Goal: Information Seeking & Learning: Learn about a topic

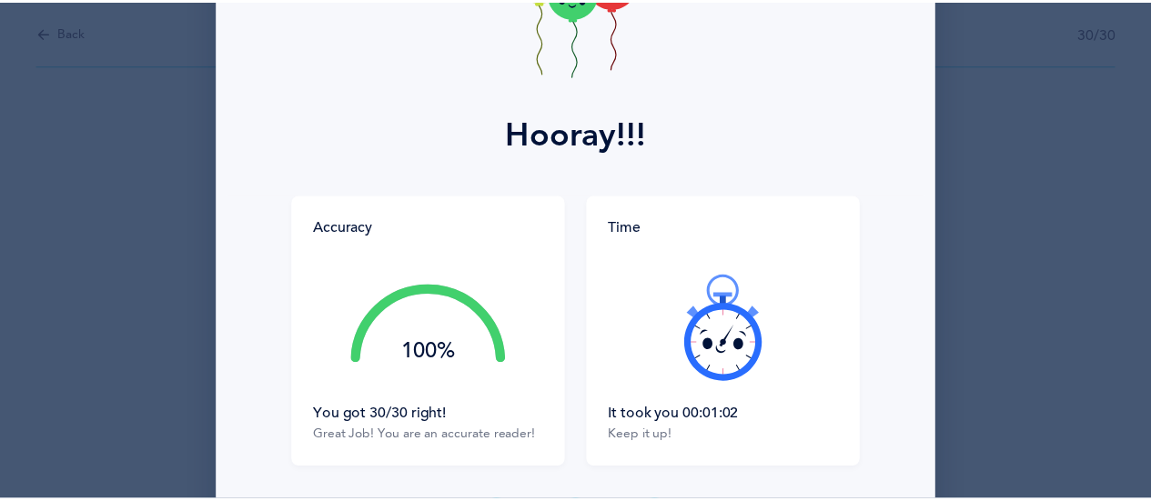
scroll to position [299, 0]
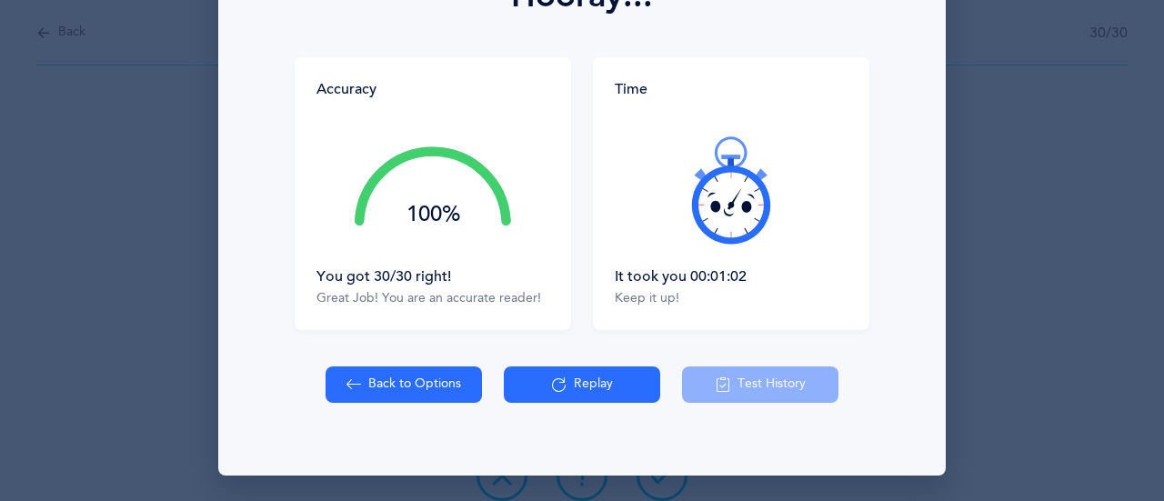
click at [377, 385] on button "Back to Options" at bounding box center [404, 385] width 156 height 36
select select "6"
select select "single"
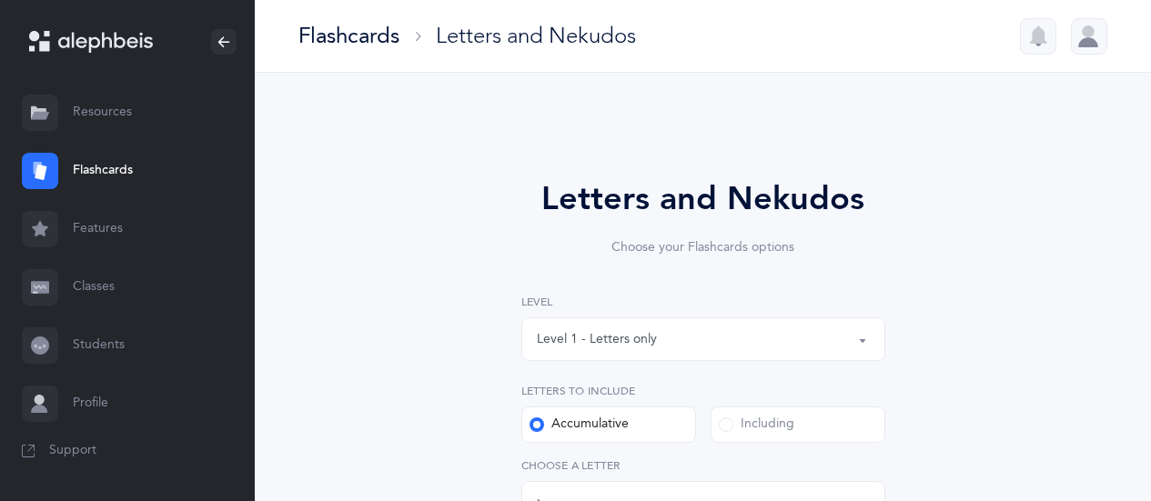
click at [121, 174] on link "Flashcards" at bounding box center [127, 171] width 255 height 58
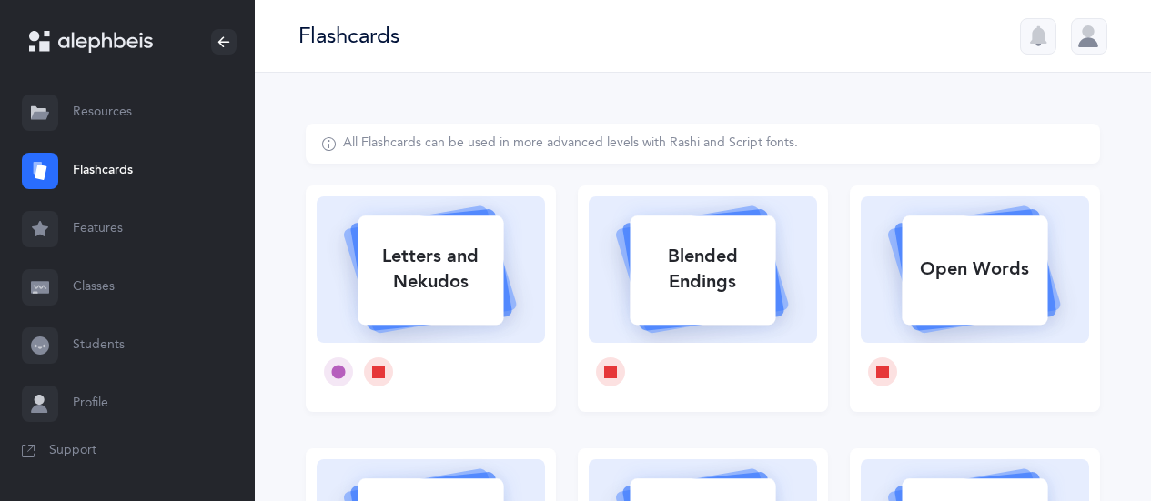
click at [426, 271] on div "Letters and Nekudos" at bounding box center [430, 269] width 146 height 73
select select "6"
select select "single"
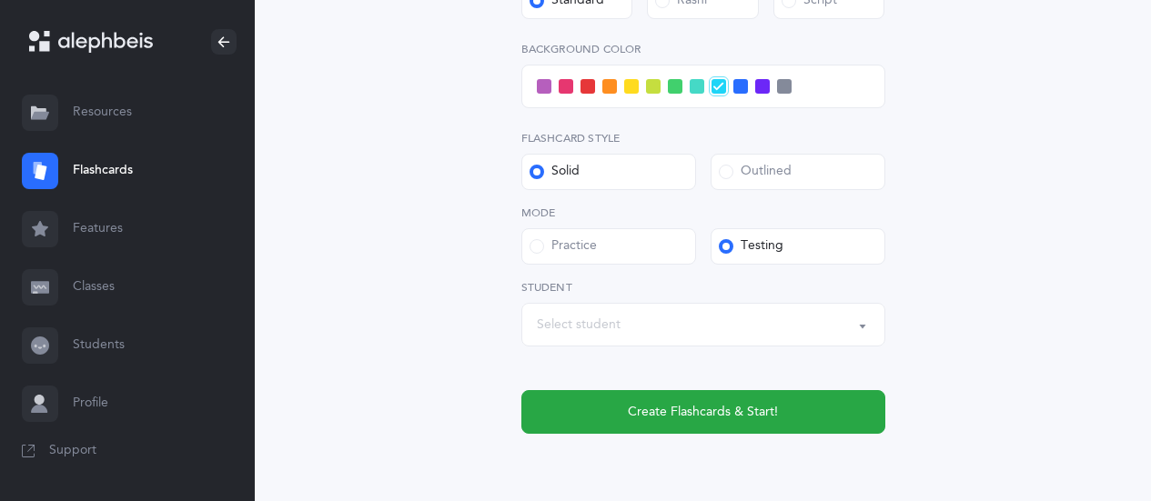
scroll to position [862, 0]
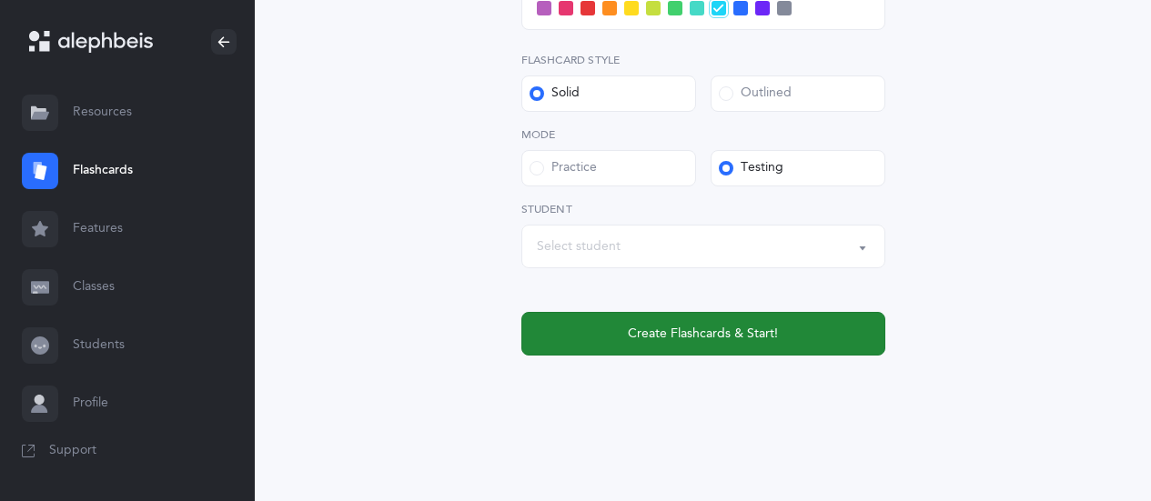
click at [719, 332] on span "Create Flashcards & Start!" at bounding box center [703, 334] width 150 height 19
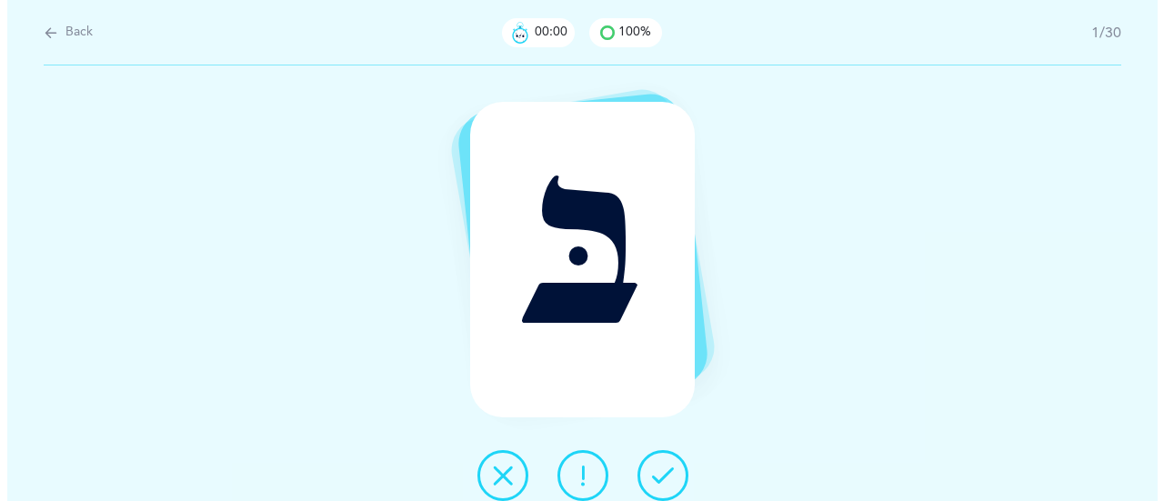
scroll to position [0, 0]
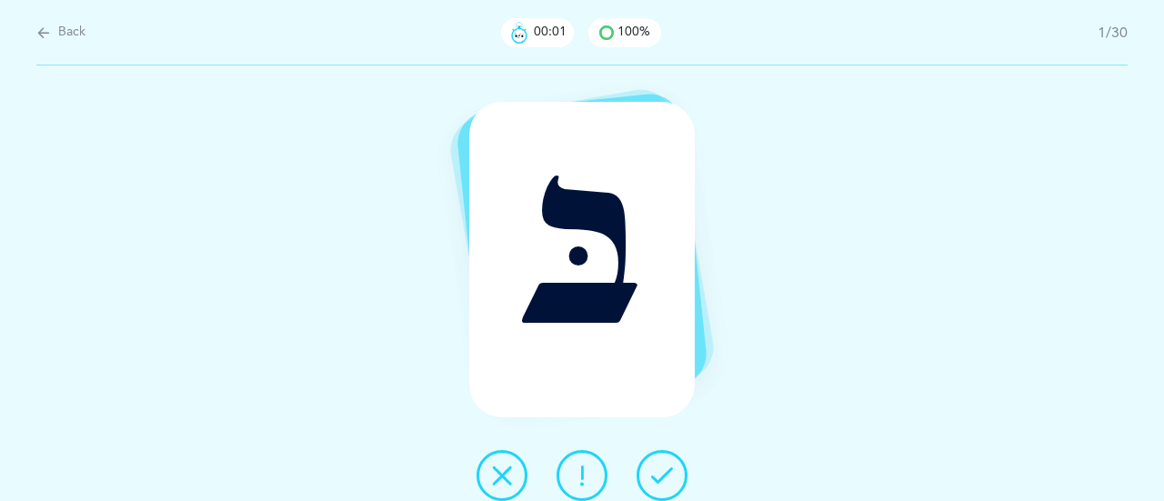
click at [665, 464] on button at bounding box center [662, 475] width 51 height 51
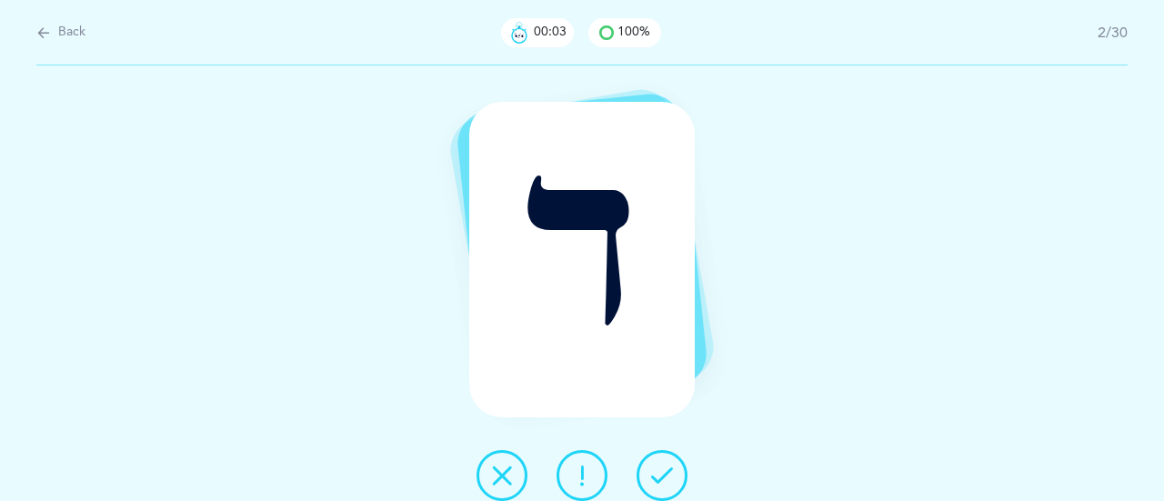
click at [669, 467] on icon at bounding box center [662, 476] width 22 height 22
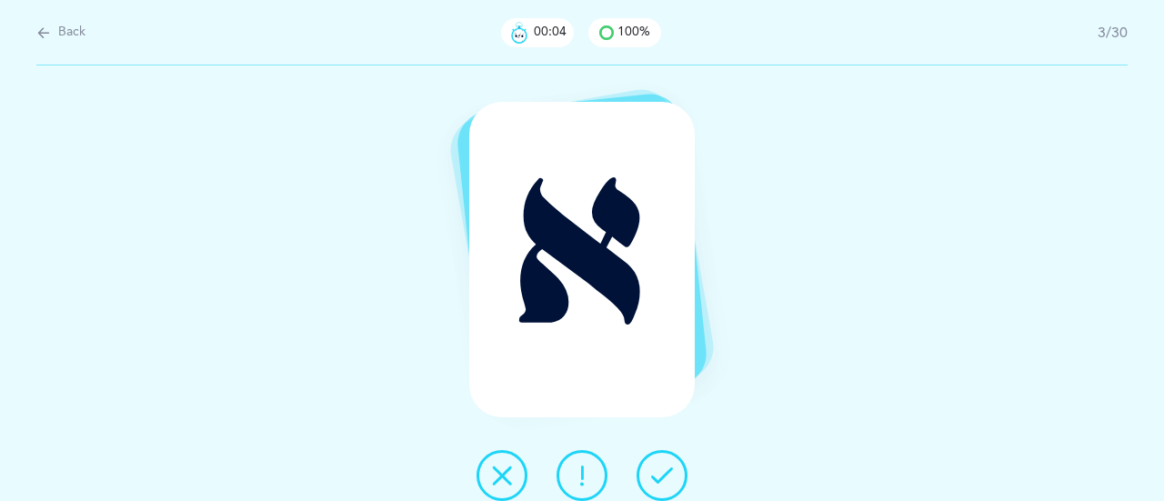
click at [659, 475] on icon at bounding box center [662, 476] width 22 height 22
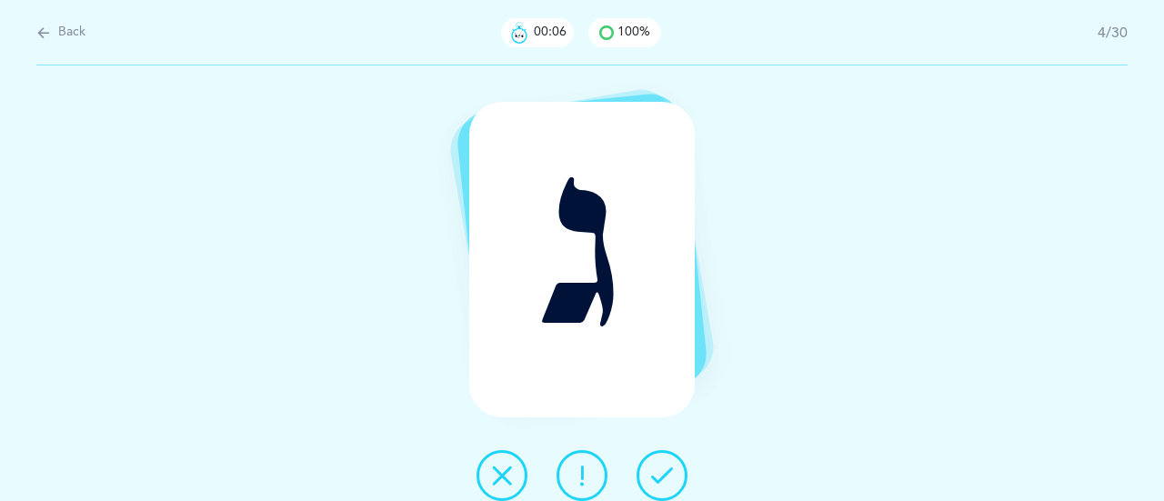
click at [669, 466] on icon at bounding box center [662, 476] width 22 height 22
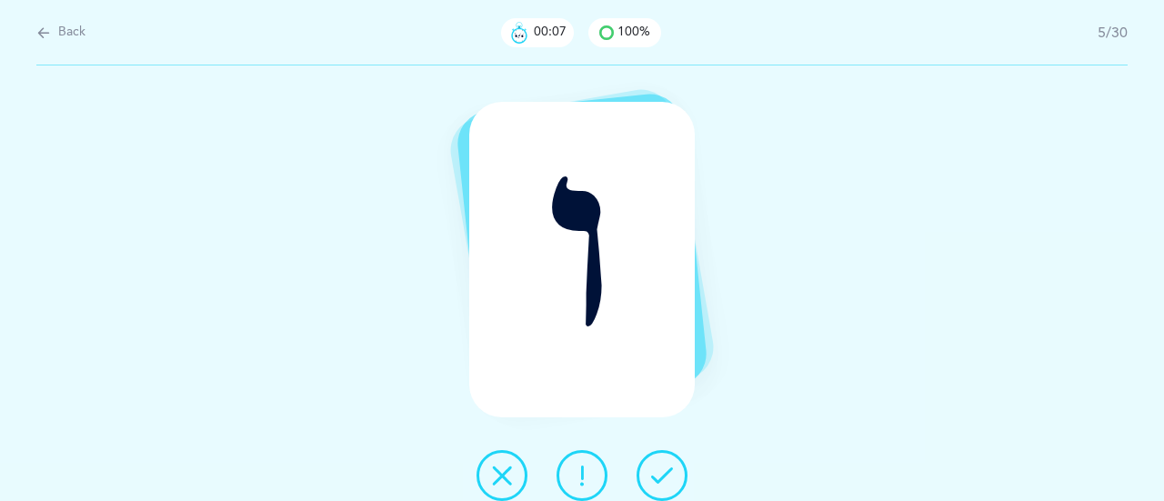
click at [669, 466] on icon at bounding box center [662, 476] width 22 height 22
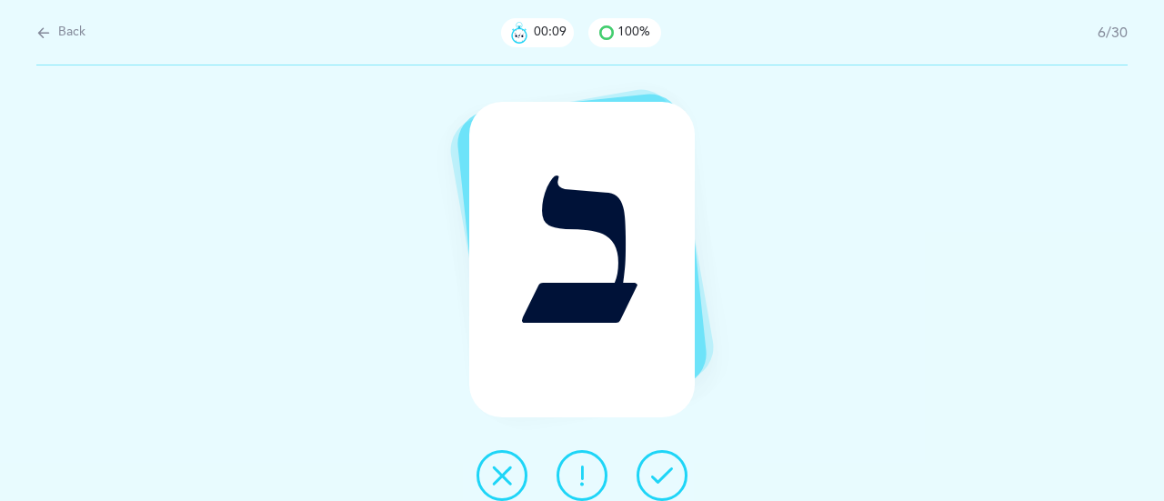
click at [669, 466] on icon at bounding box center [662, 476] width 22 height 22
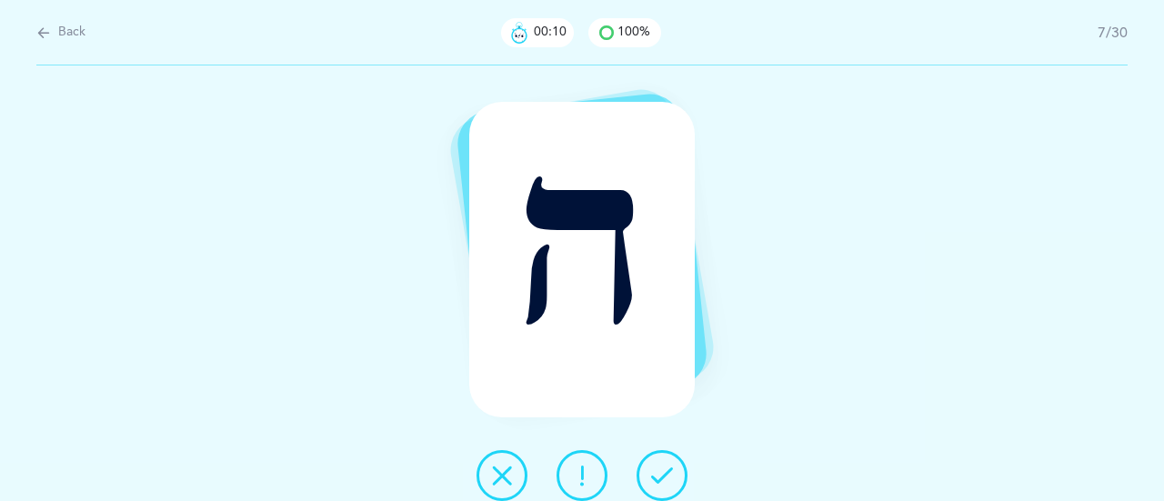
click at [668, 469] on icon at bounding box center [662, 476] width 22 height 22
click at [670, 463] on button at bounding box center [662, 475] width 51 height 51
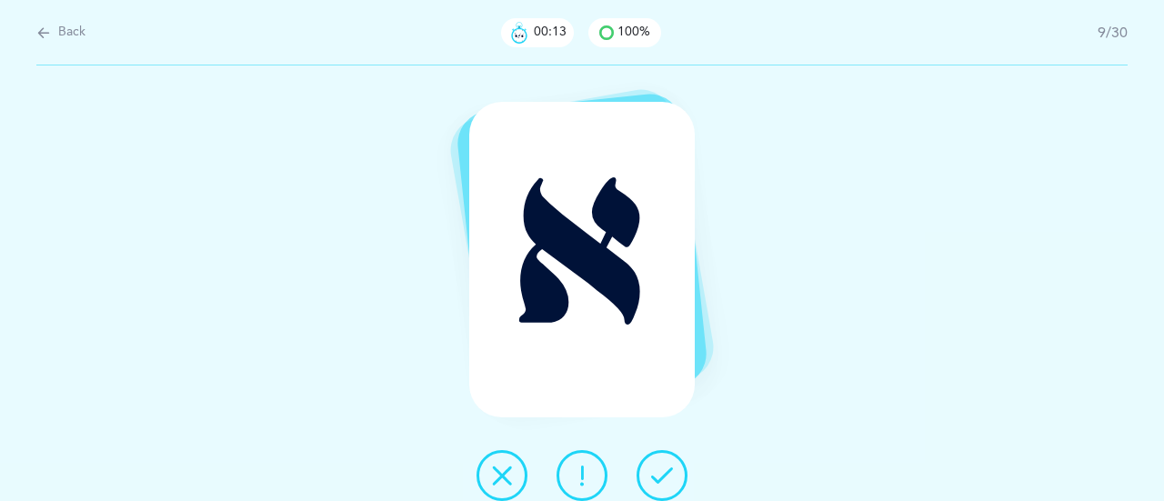
click at [669, 467] on icon at bounding box center [662, 476] width 22 height 22
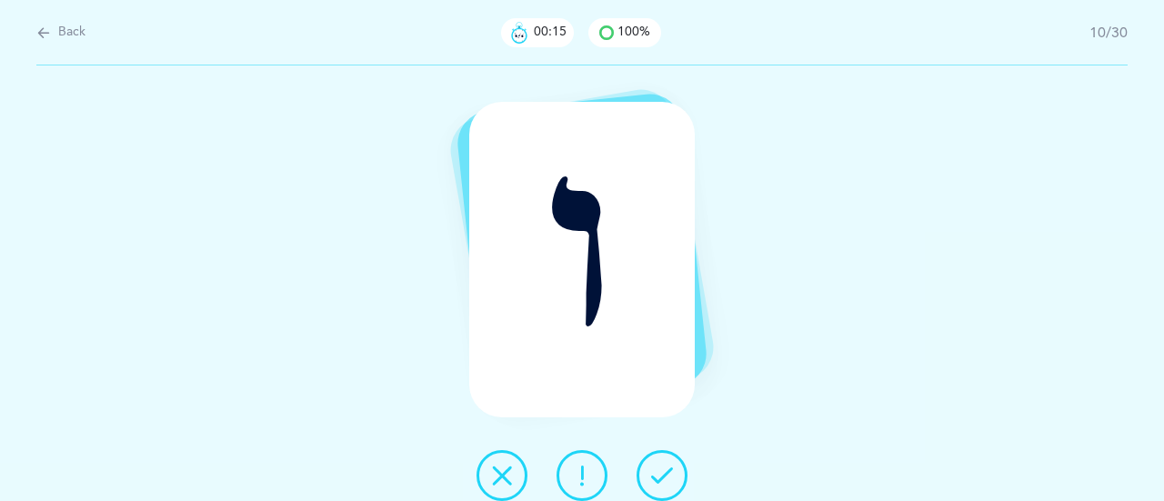
click at [664, 474] on icon at bounding box center [662, 476] width 22 height 22
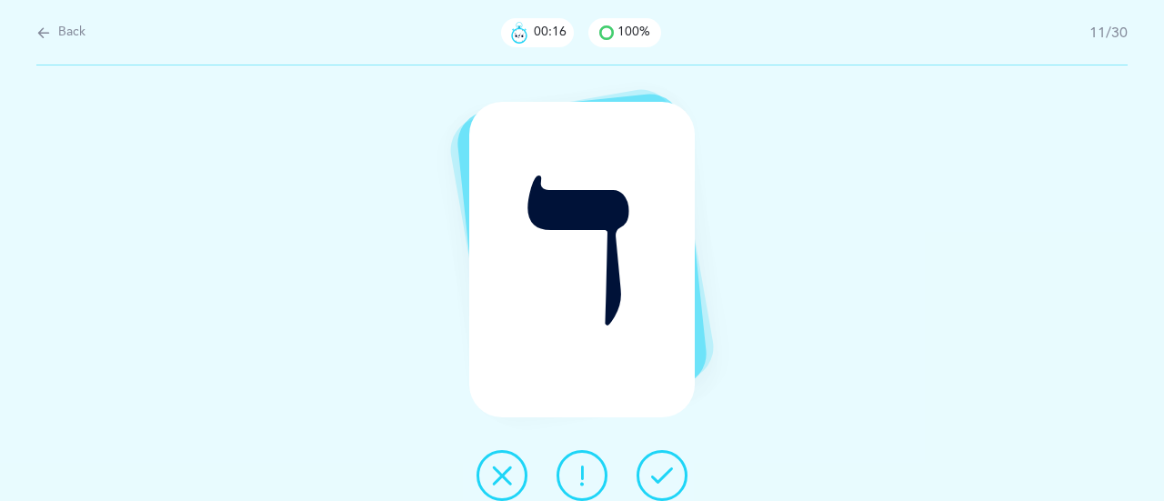
click at [666, 465] on icon at bounding box center [662, 476] width 22 height 22
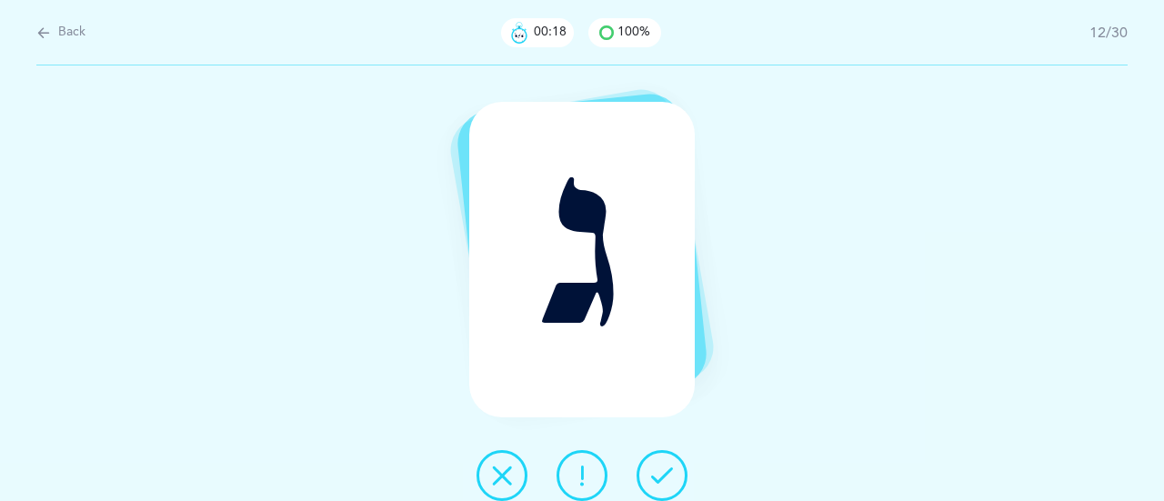
click at [665, 466] on icon at bounding box center [662, 476] width 22 height 22
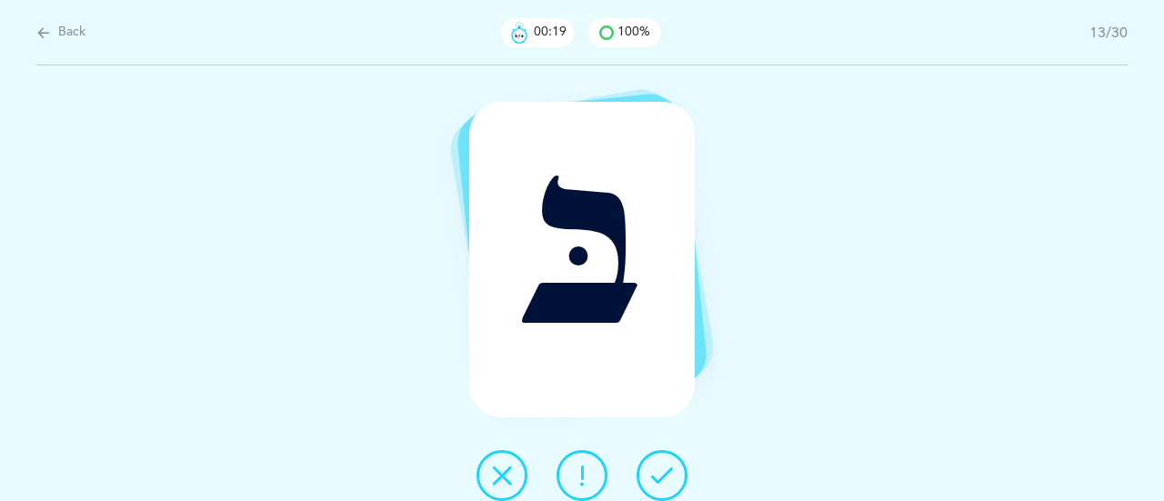
click at [666, 468] on icon at bounding box center [662, 476] width 22 height 22
click at [660, 468] on icon at bounding box center [662, 476] width 22 height 22
click at [664, 466] on icon at bounding box center [662, 476] width 22 height 22
click at [667, 465] on icon at bounding box center [662, 476] width 22 height 22
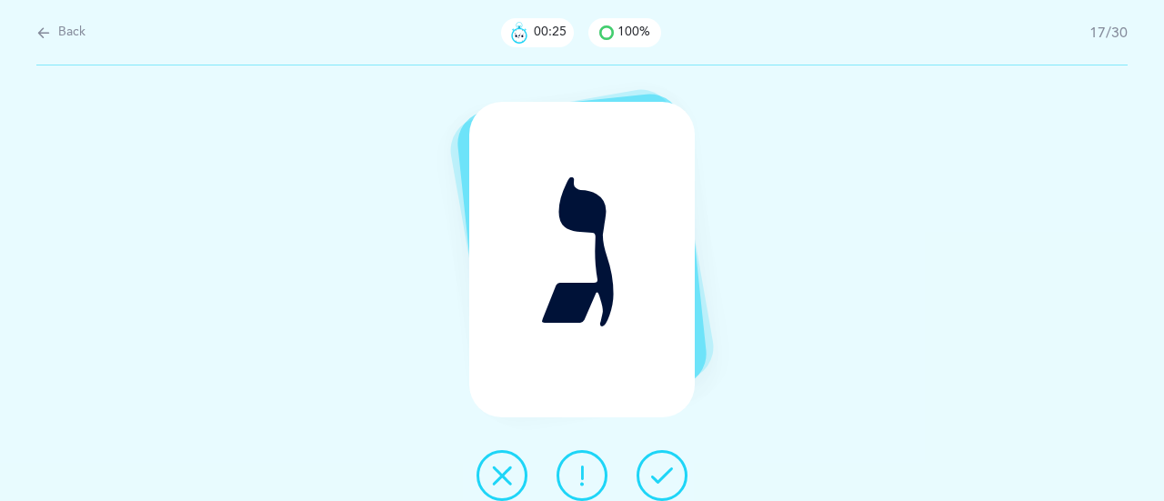
click at [668, 465] on icon at bounding box center [662, 476] width 22 height 22
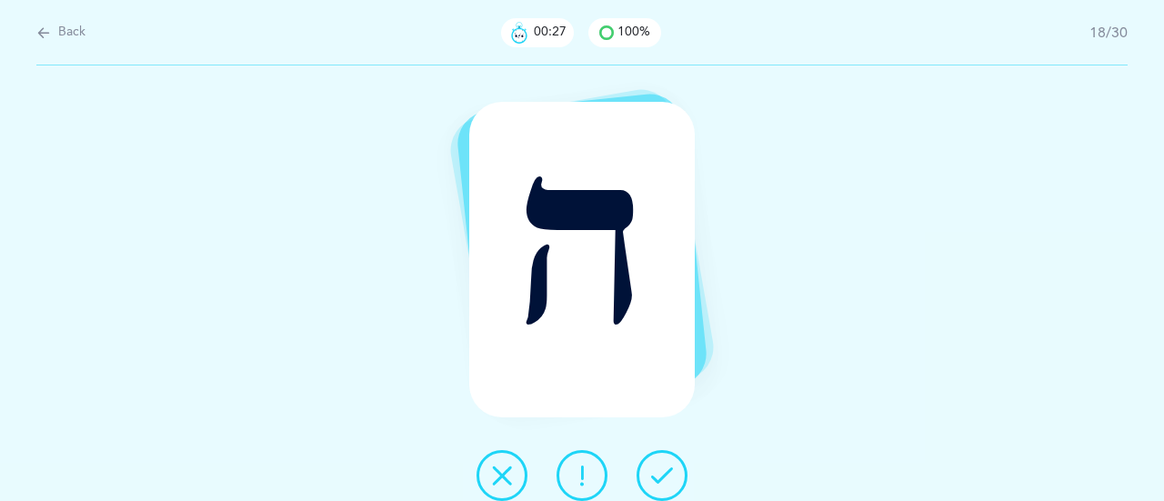
click at [669, 468] on icon at bounding box center [662, 476] width 22 height 22
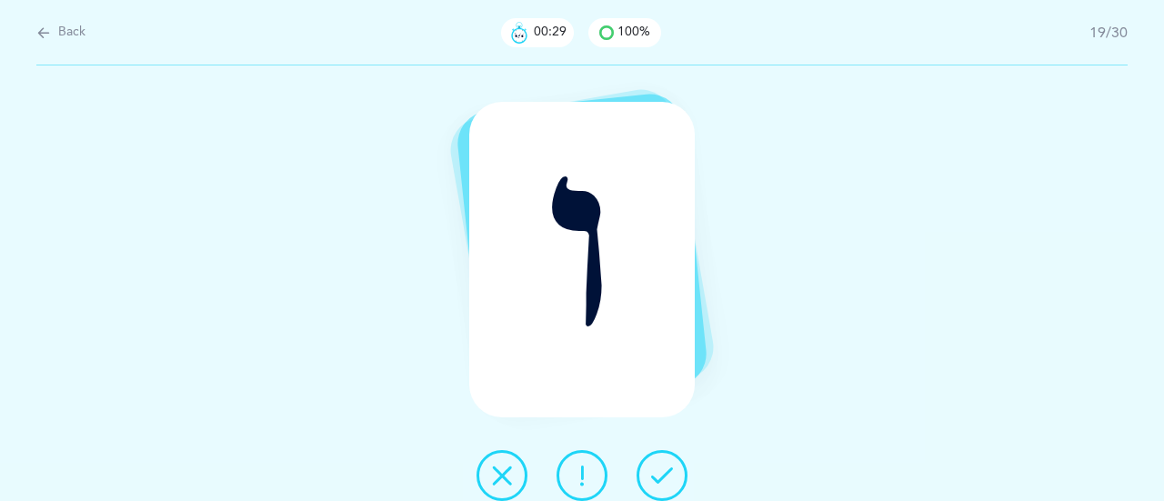
click at [666, 468] on icon at bounding box center [662, 476] width 22 height 22
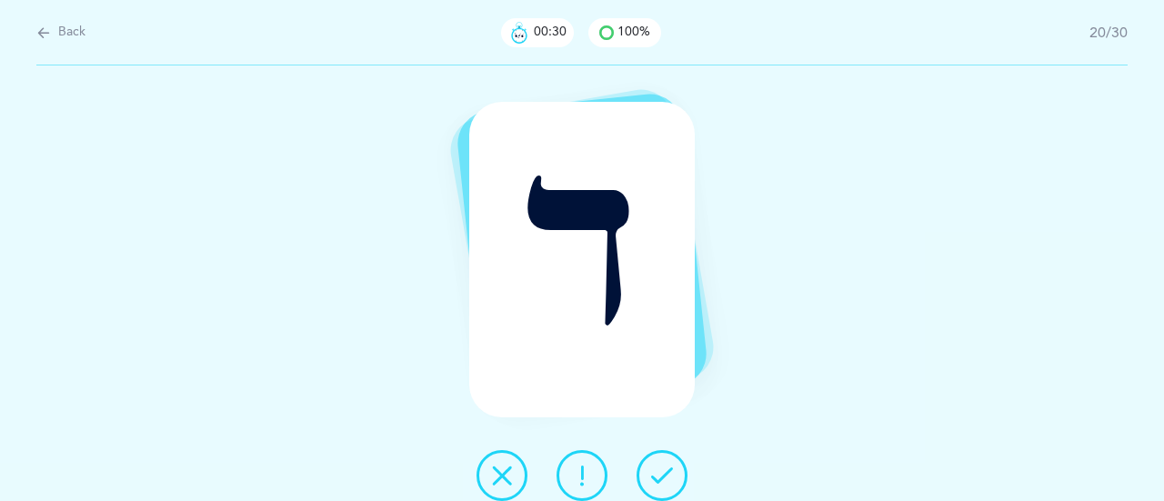
click at [662, 468] on icon at bounding box center [662, 476] width 22 height 22
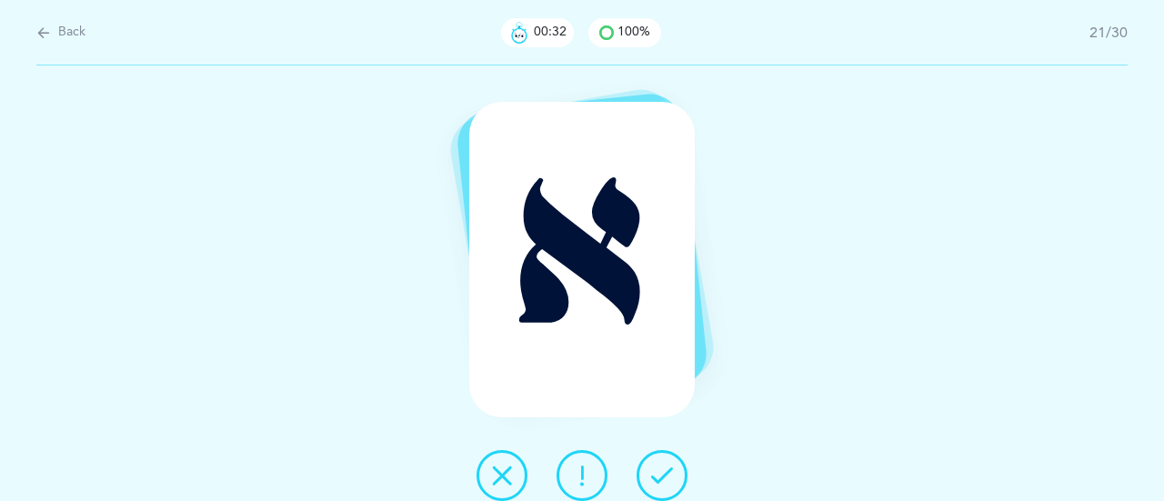
click at [669, 467] on icon at bounding box center [662, 476] width 22 height 22
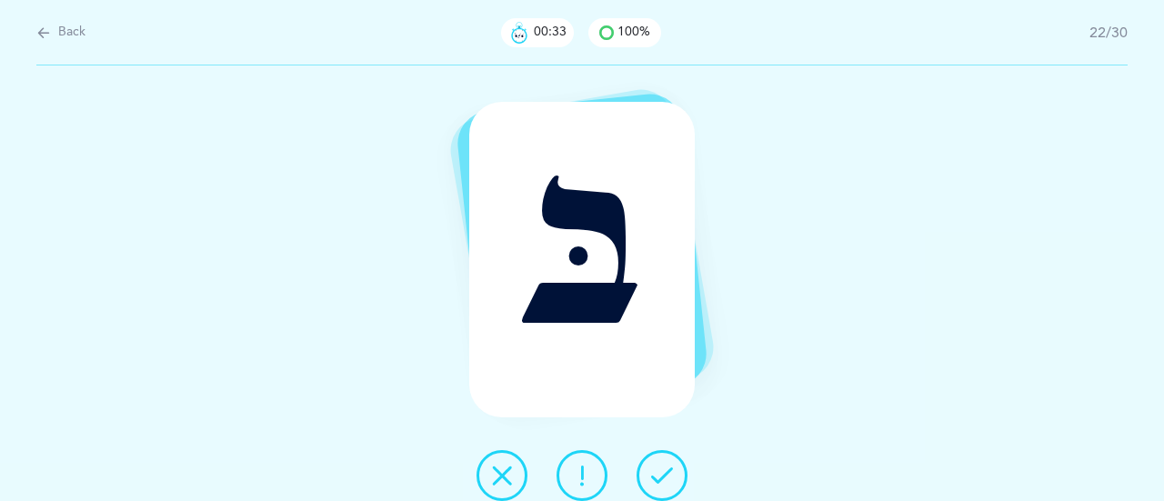
click at [668, 466] on icon at bounding box center [662, 476] width 22 height 22
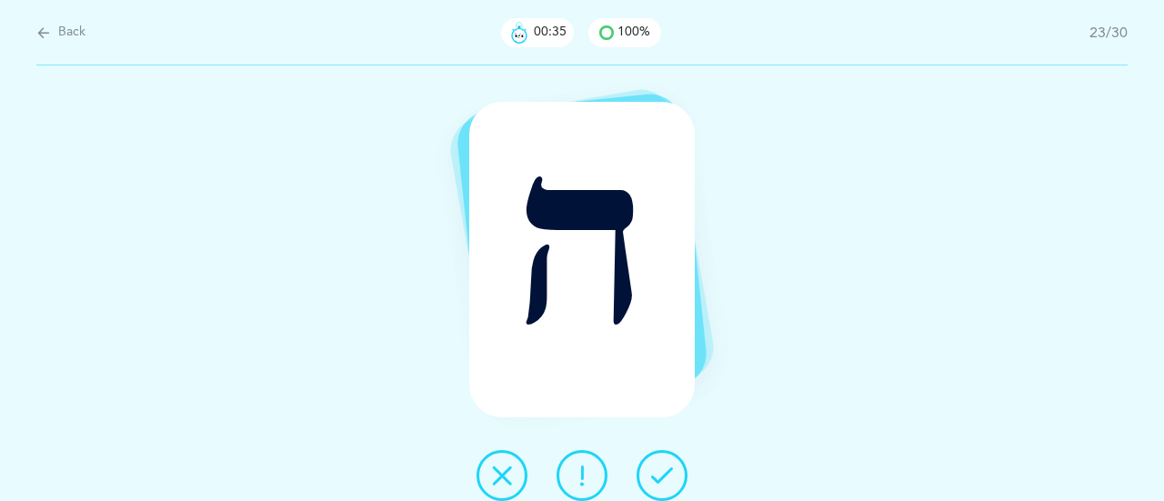
click at [664, 467] on icon at bounding box center [662, 476] width 22 height 22
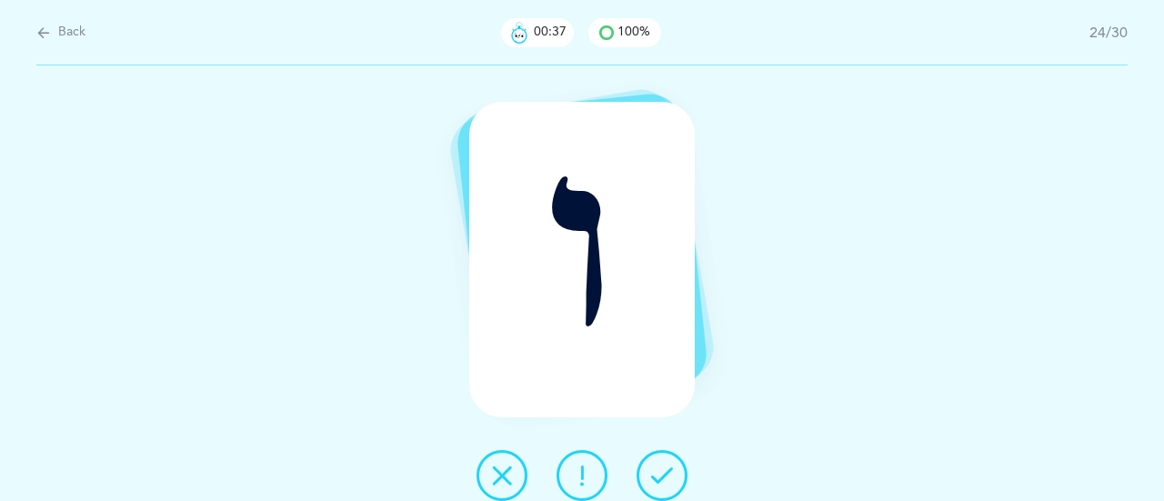
click at [509, 471] on icon at bounding box center [502, 476] width 22 height 22
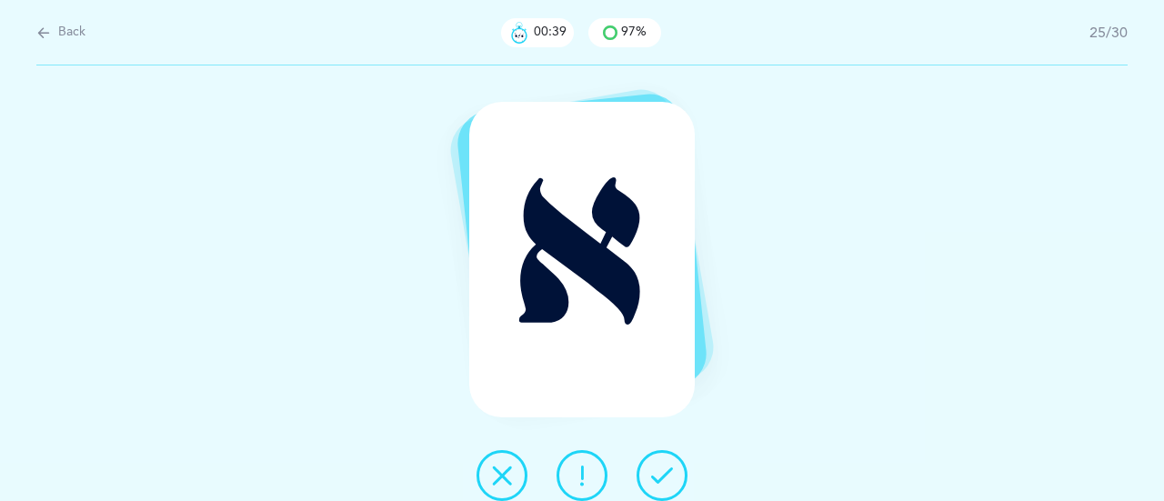
click at [672, 467] on icon at bounding box center [662, 476] width 22 height 22
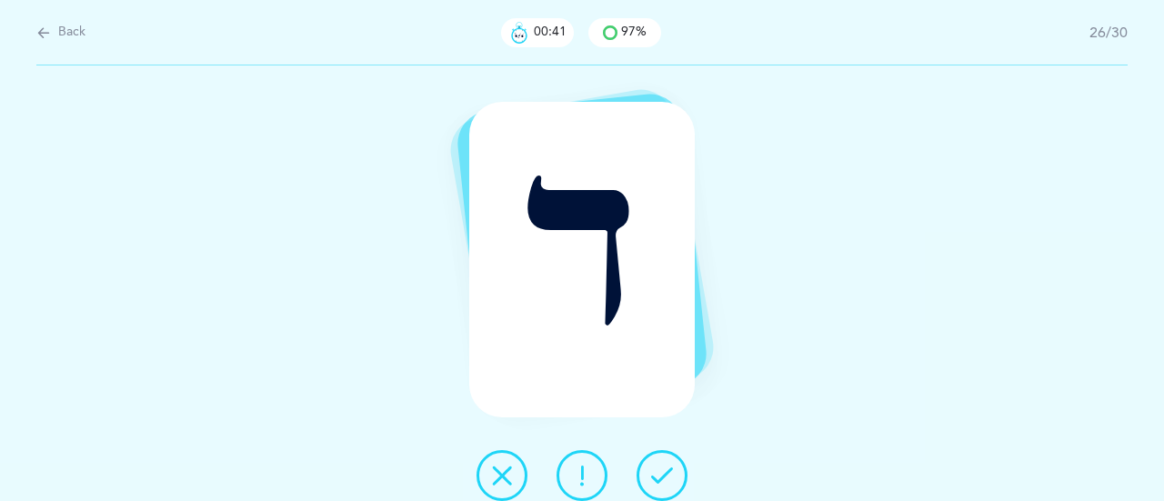
click at [673, 463] on button at bounding box center [662, 475] width 51 height 51
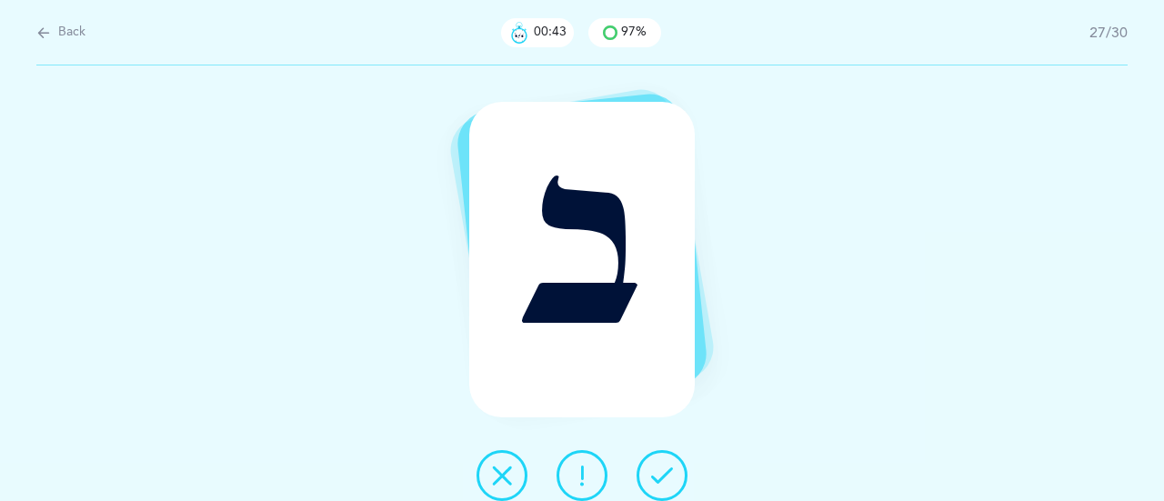
click at [667, 468] on icon at bounding box center [662, 476] width 22 height 22
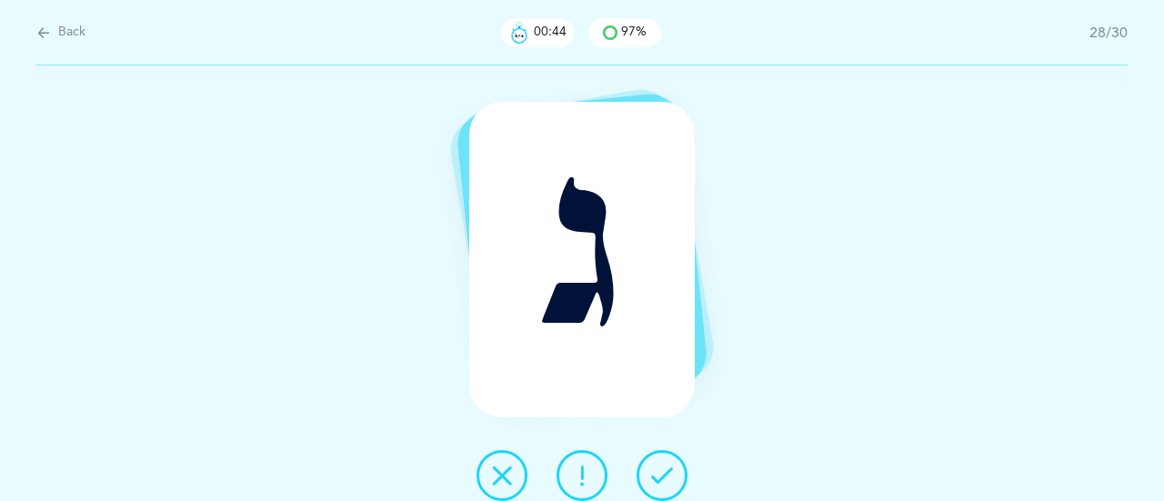
click at [674, 465] on button at bounding box center [662, 475] width 51 height 51
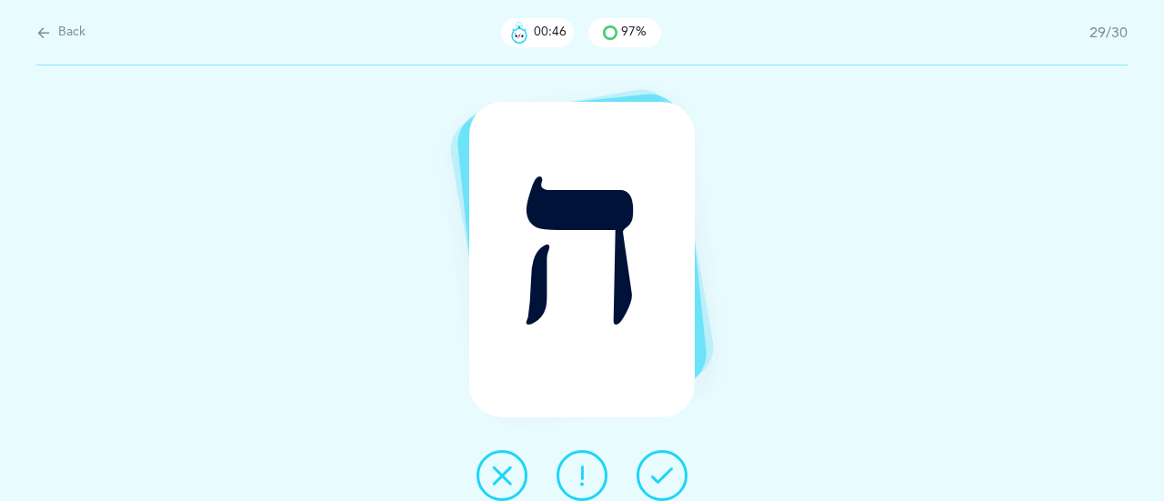
click at [670, 468] on icon at bounding box center [662, 476] width 22 height 22
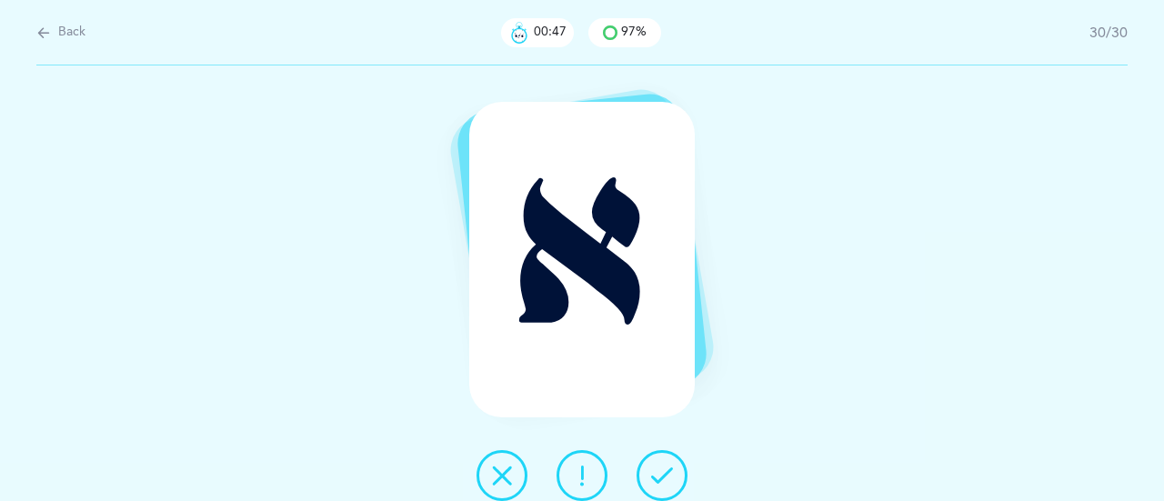
click at [668, 465] on icon at bounding box center [662, 476] width 22 height 22
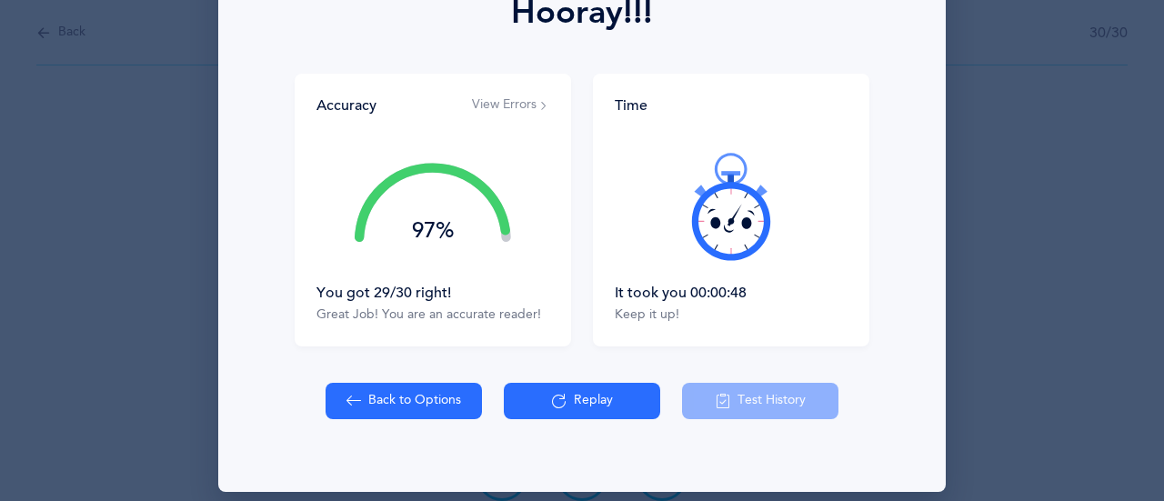
scroll to position [299, 0]
